Goal: Information Seeking & Learning: Learn about a topic

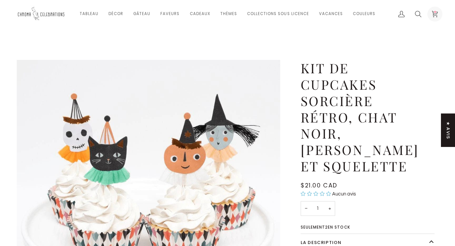
click at [435, 15] on icon at bounding box center [435, 14] width 7 height 7
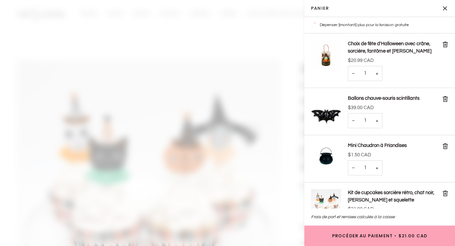
click at [194, 24] on span at bounding box center [227, 123] width 455 height 246
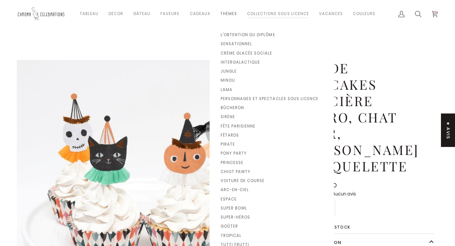
scroll to position [275, 0]
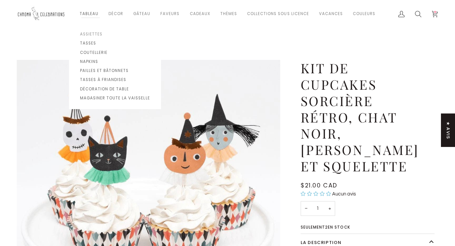
click at [92, 36] on span "Assiettes" at bounding box center [115, 35] width 70 height 6
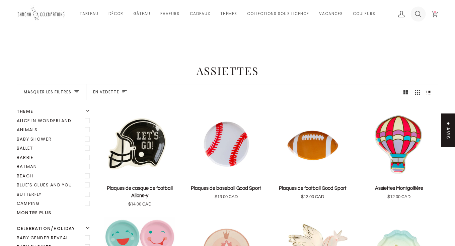
click at [419, 14] on icon at bounding box center [418, 14] width 7 height 7
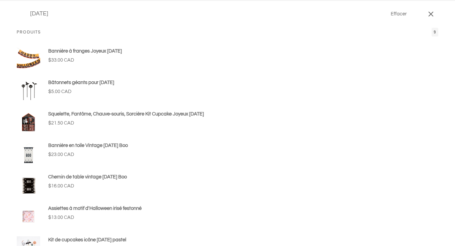
type input "[DATE]"
click at [17, 0] on button "Recherche" at bounding box center [22, 14] width 10 height 28
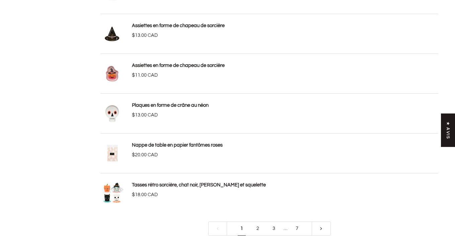
scroll to position [1985, 0]
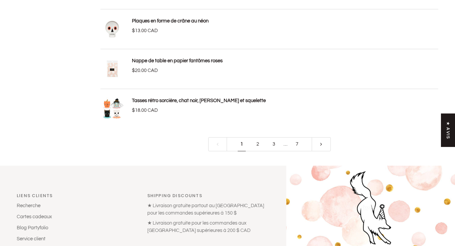
click at [259, 145] on link "2" at bounding box center [258, 144] width 16 height 14
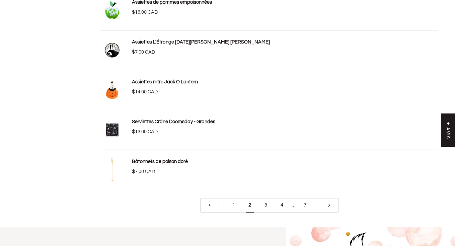
scroll to position [1924, 0]
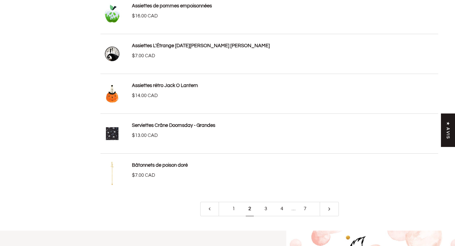
click at [267, 211] on link "3" at bounding box center [266, 209] width 16 height 14
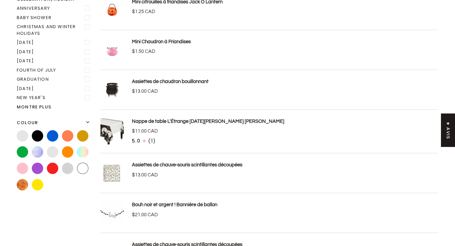
scroll to position [276, 0]
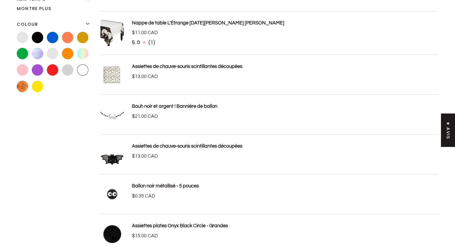
click at [265, 200] on div "Ballon noir métallisé - 5 pouces $0.35 CAD" at bounding box center [270, 194] width 338 height 23
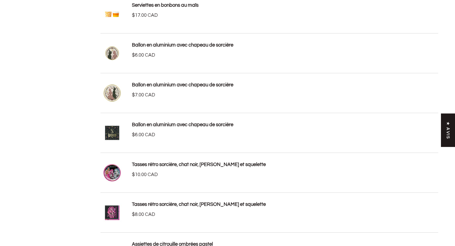
scroll to position [1282, 0]
